Goal: Task Accomplishment & Management: Manage account settings

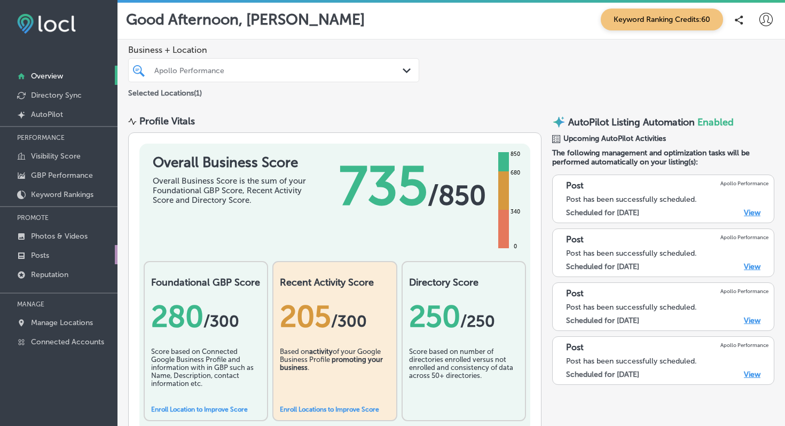
click at [37, 249] on link "Posts" at bounding box center [58, 254] width 117 height 19
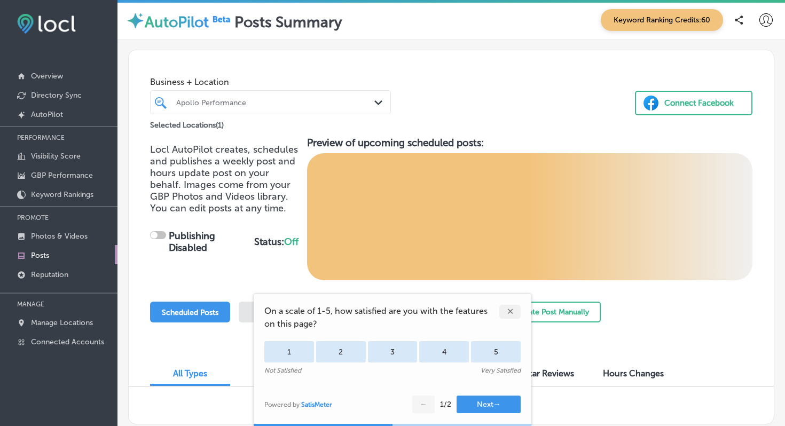
scroll to position [68, 0]
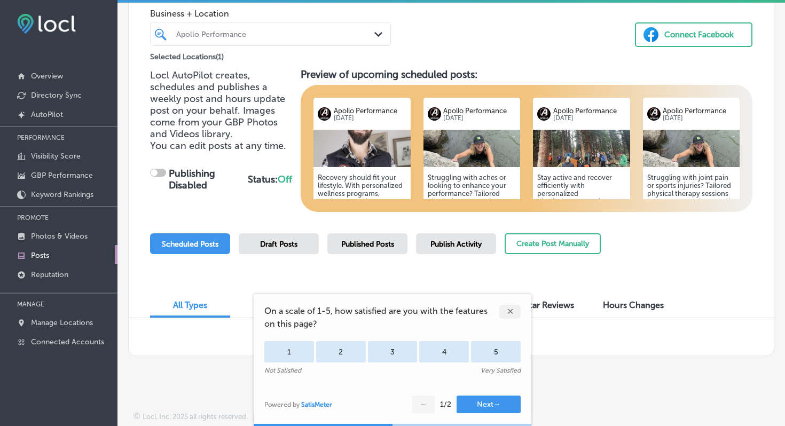
click at [511, 309] on div "✕" at bounding box center [509, 312] width 21 height 14
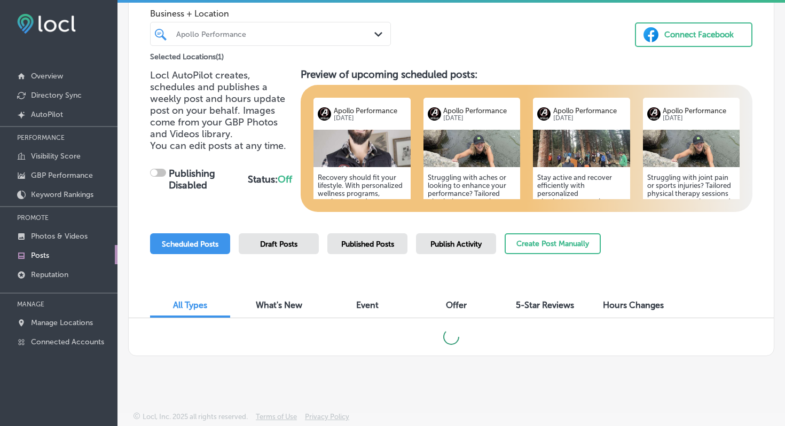
checkbox input "true"
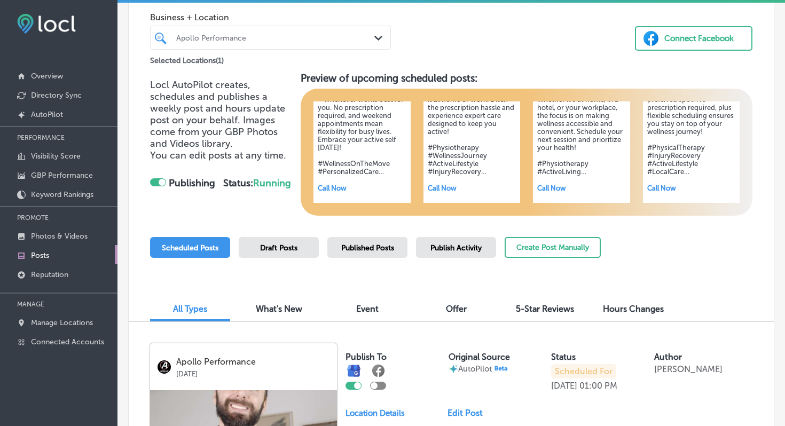
scroll to position [65, 0]
click at [77, 230] on link "Photos & Videos" at bounding box center [58, 235] width 117 height 19
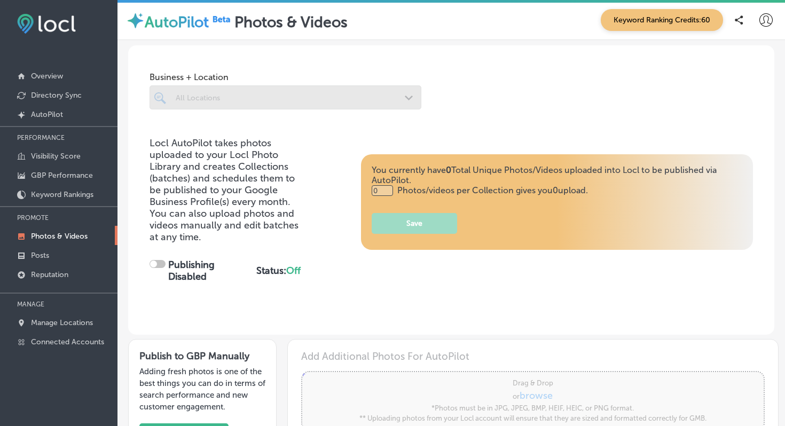
type input "5"
checkbox input "true"
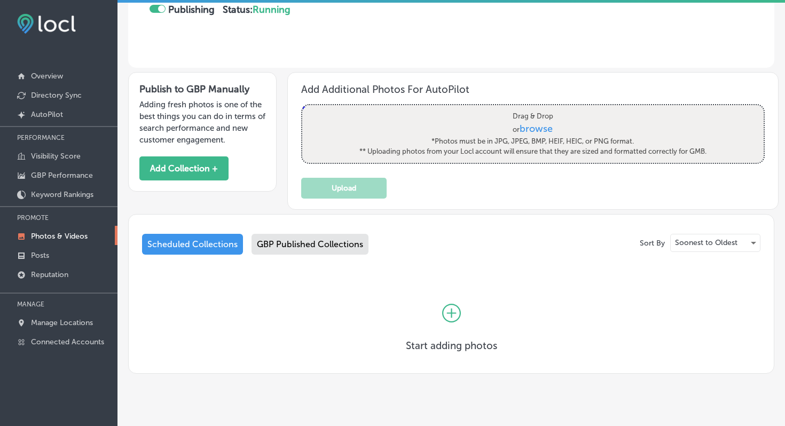
scroll to position [254, 0]
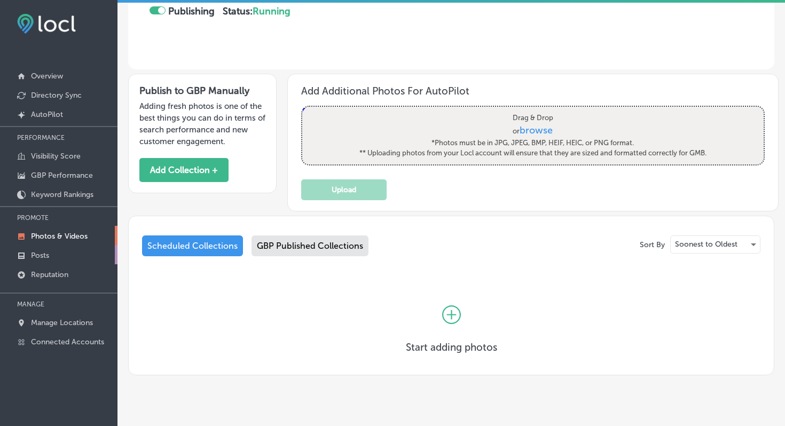
click at [39, 255] on p "Posts" at bounding box center [40, 255] width 18 height 9
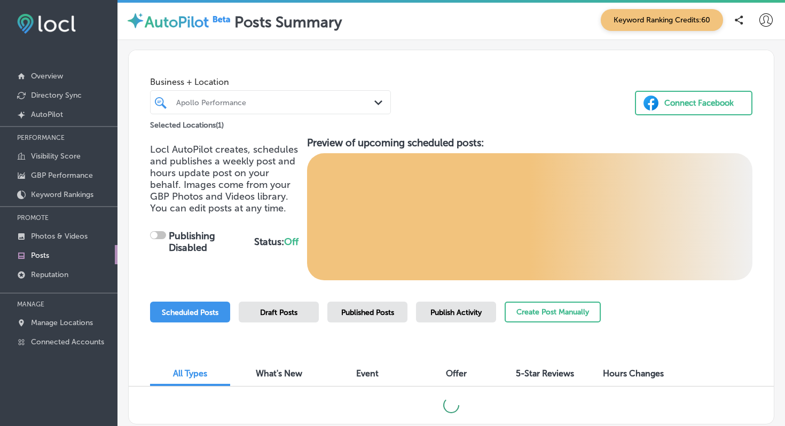
checkbox input "true"
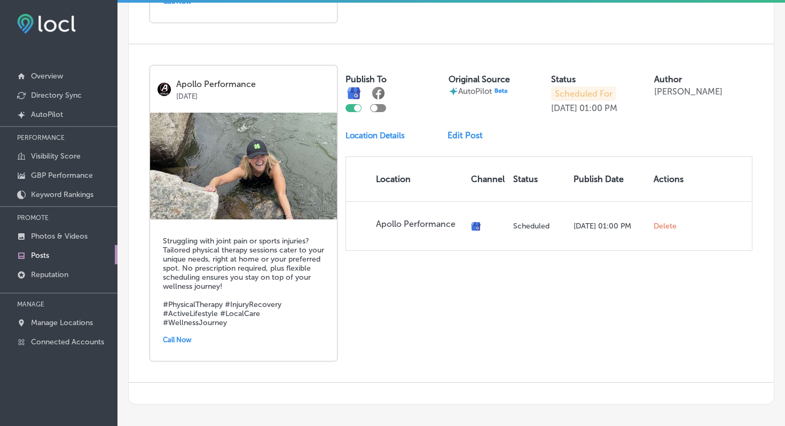
scroll to position [1397, 0]
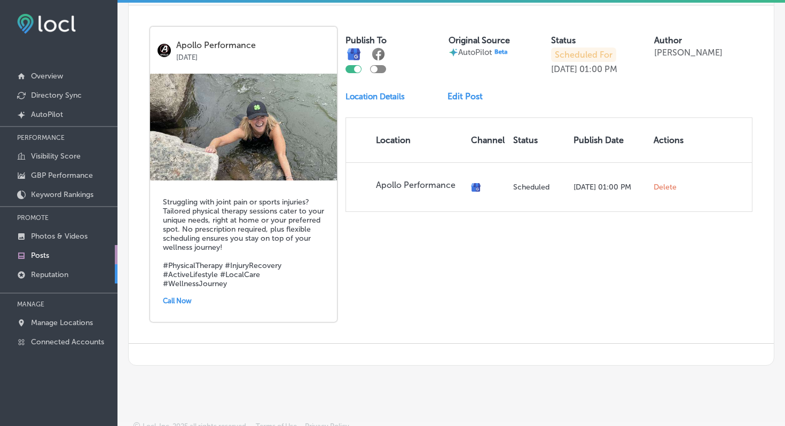
click at [52, 271] on p "Reputation" at bounding box center [49, 274] width 37 height 9
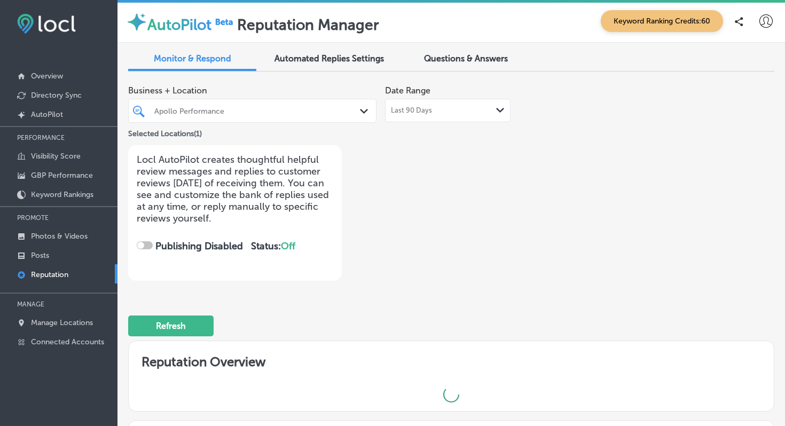
checkbox input "true"
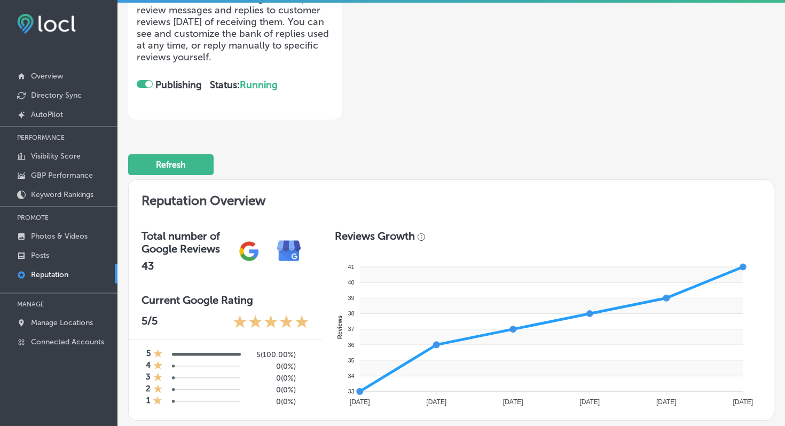
scroll to position [183, 0]
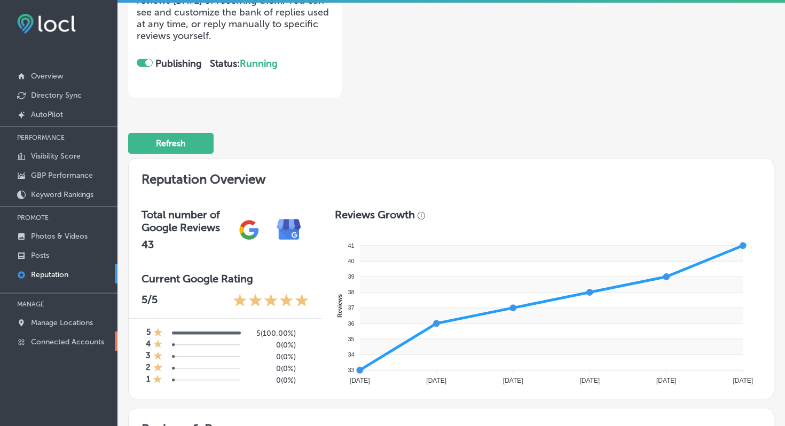
click at [88, 343] on p "Connected Accounts" at bounding box center [67, 342] width 73 height 9
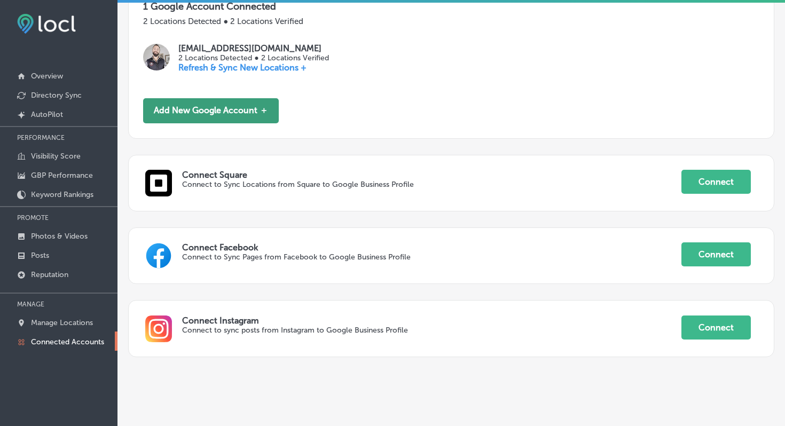
scroll to position [252, 0]
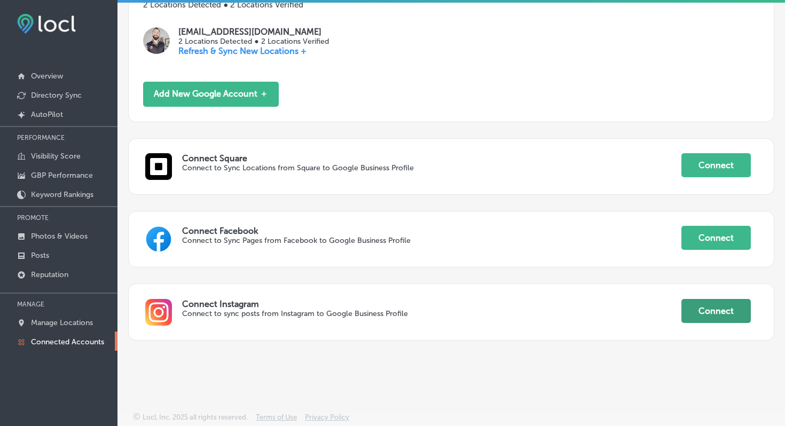
click at [709, 311] on button "Connect" at bounding box center [715, 311] width 69 height 24
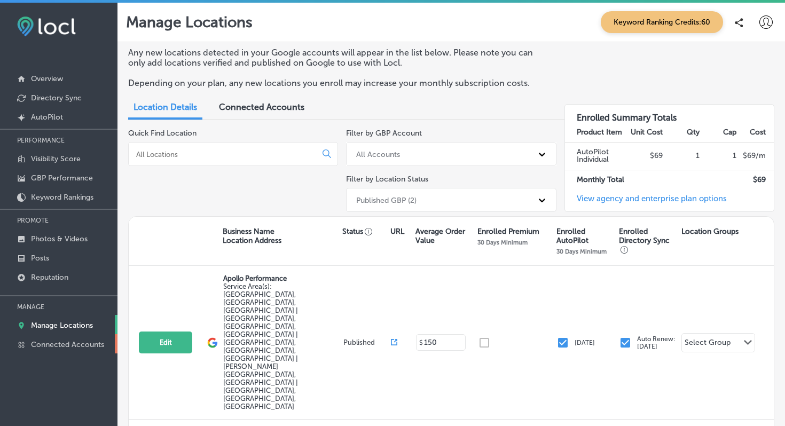
click at [80, 340] on p "Connected Accounts" at bounding box center [67, 344] width 73 height 9
